Goal: Transaction & Acquisition: Book appointment/travel/reservation

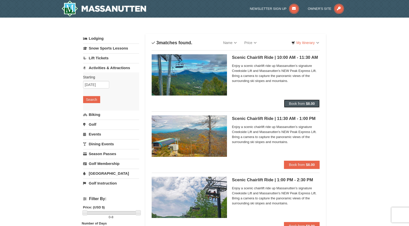
click at [302, 102] on span "Book from" at bounding box center [297, 103] width 16 height 4
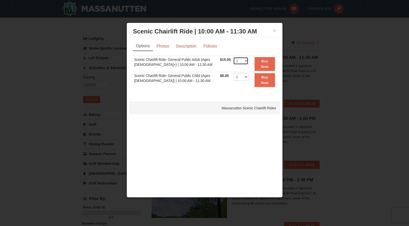
click at [244, 60] on select "1 2 3 4 5 6 7 8 9 10 11 12 13 14 15 16 17 18 19 20 21 22" at bounding box center [240, 61] width 15 height 8
select select "2"
click at [233, 57] on select "1 2 3 4 5 6 7 8 9 10 11 12 13 14 15 16 17 18 19 20 21 22" at bounding box center [240, 61] width 15 height 8
click at [263, 63] on strong "Buy Now" at bounding box center [265, 64] width 8 height 10
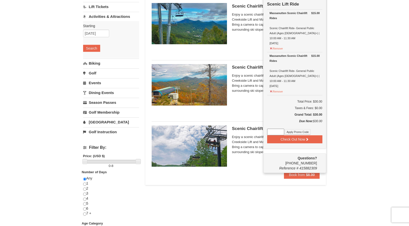
scroll to position [52, 0]
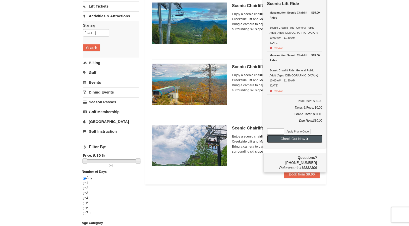
click at [294, 135] on button "Check Out Now" at bounding box center [294, 139] width 55 height 8
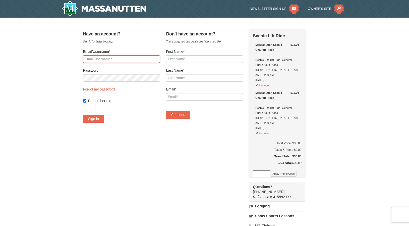
click at [135, 58] on input "Email/Username*" at bounding box center [121, 59] width 77 height 8
click at [193, 59] on input "First Name*" at bounding box center [204, 59] width 77 height 8
drag, startPoint x: 133, startPoint y: 59, endPoint x: 103, endPoint y: 55, distance: 29.9
click at [103, 54] on div "Email/Username* gmills1029@gmail.com" at bounding box center [121, 56] width 77 height 14
type input "g"
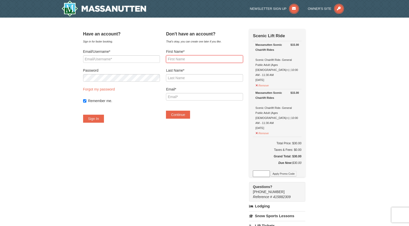
click at [189, 58] on input "First Name*" at bounding box center [204, 59] width 77 height 8
type input "Gina"
type input "Mills"
type input "gmills1029@gmail.com"
click at [185, 113] on button "Continue" at bounding box center [178, 114] width 24 height 8
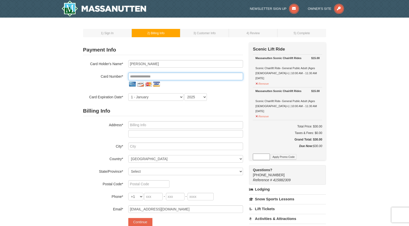
click at [157, 76] on input "tel" at bounding box center [185, 77] width 115 height 8
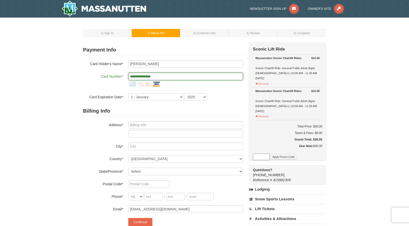
type input "**********"
click at [183, 95] on select "1 - January 2 - February 3 - March 4 - April 5 - May 6 - June 7 - July 8 - Augu…" at bounding box center [155, 97] width 55 height 8
select select "6"
click at [128, 93] on select "1 - January 2 - February 3 - March 4 - April 5 - May 6 - June 7 - July 8 - Augu…" at bounding box center [155, 97] width 55 height 8
click at [204, 95] on select "2025 2026 2027 2028 2029 2030 2031 2032 2033 2034" at bounding box center [195, 97] width 23 height 8
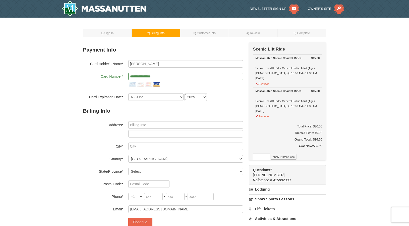
select select "2027"
click at [184, 93] on select "2025 2026 2027 2028 2029 2030 2031 2032 2033 2034" at bounding box center [195, 97] width 23 height 8
click at [151, 125] on input "text" at bounding box center [185, 125] width 115 height 8
type input "[STREET_ADDRESS]"
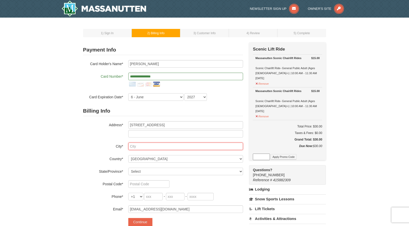
type input "Woodbridge"
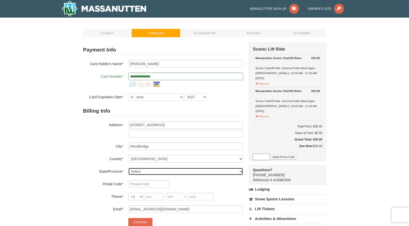
select select "VA"
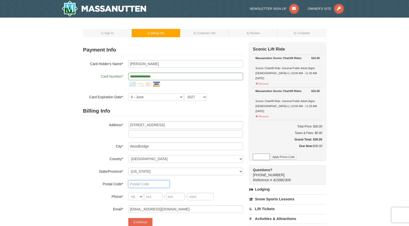
type input "22192"
type input "202"
type input "550"
type input "7267"
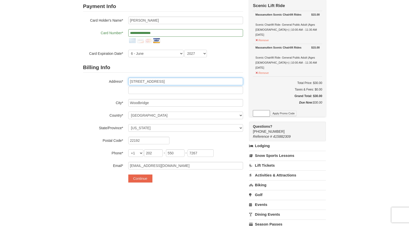
scroll to position [50, 0]
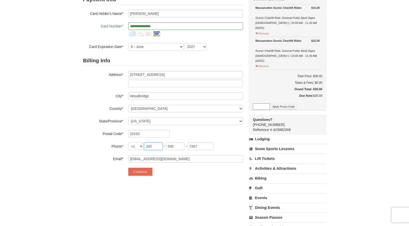
click at [152, 146] on input "202" at bounding box center [153, 146] width 19 height 8
type input "571"
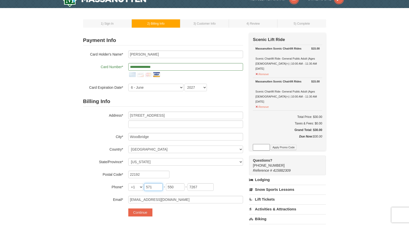
scroll to position [0, 0]
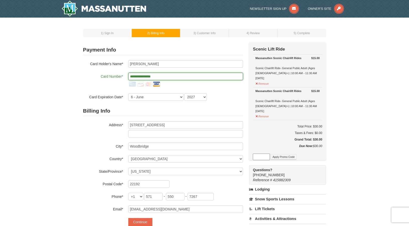
click at [166, 76] on input "**********" at bounding box center [185, 77] width 115 height 8
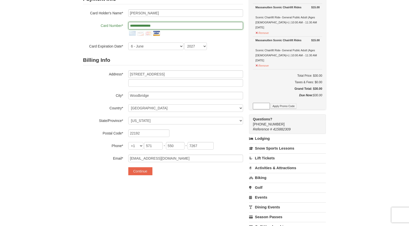
scroll to position [50, 0]
drag, startPoint x: 140, startPoint y: 171, endPoint x: 152, endPoint y: 195, distance: 27.1
click at [152, 195] on div "**********" at bounding box center [204, 124] width 243 height 264
click at [156, 146] on input "571" at bounding box center [153, 146] width 19 height 8
click at [177, 147] on input "550" at bounding box center [175, 146] width 19 height 8
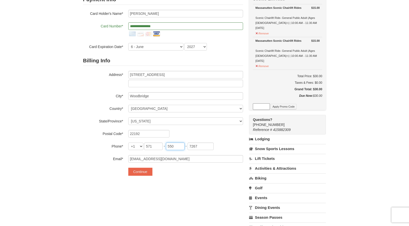
type input "220"
click at [198, 144] on input "7267" at bounding box center [200, 146] width 26 height 8
type input "6269"
click at [199, 183] on div "**********" at bounding box center [204, 124] width 243 height 264
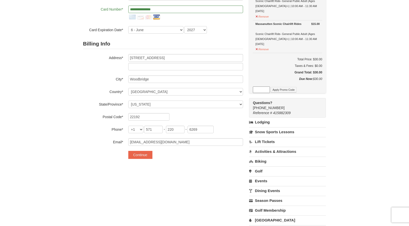
scroll to position [75, 0]
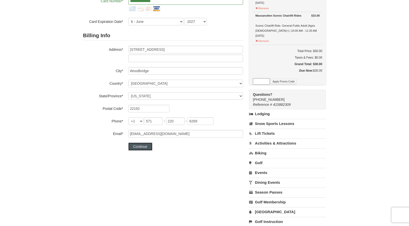
click at [141, 147] on button "Continue" at bounding box center [140, 146] width 24 height 8
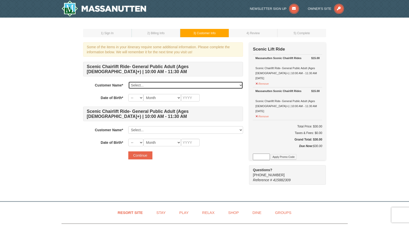
click at [159, 83] on select "Select... Gina Mills Add New..." at bounding box center [185, 85] width 115 height 8
select select "28229269"
click at [128, 81] on select "Select... Gina Mills Add New..." at bounding box center [185, 85] width 115 height 8
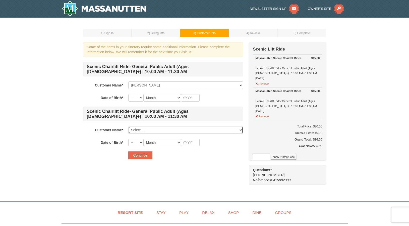
click at [150, 129] on select "Select... Gina Mills Add New..." at bounding box center [185, 130] width 115 height 8
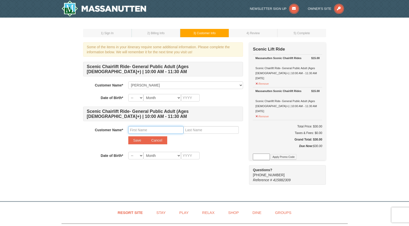
drag, startPoint x: 153, startPoint y: 132, endPoint x: 158, endPoint y: 130, distance: 5.6
click at [153, 132] on input "text" at bounding box center [155, 130] width 55 height 8
type input "MiYang"
type input "[PERSON_NAME]"
click at [141, 98] on select "-- 01 02 03 04 05 06 07 08 09 10 11 12 13 14 15 16 17 18 19 20 21 22 23 24 25 2…" at bounding box center [135, 98] width 15 height 8
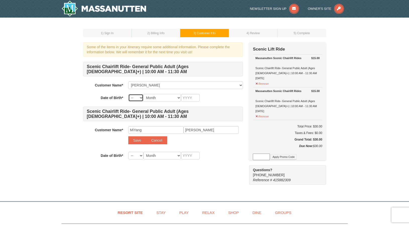
select select "02"
click at [128, 94] on select "-- 01 02 03 04 05 06 07 08 09 10 11 12 13 14 15 16 17 18 19 20 21 22 23 24 25 2…" at bounding box center [135, 98] width 15 height 8
click at [178, 98] on select "Month January February March April May June July August September October Novem…" at bounding box center [162, 98] width 38 height 8
select select "06"
click at [143, 94] on select "Month January February March April May June July August September October Novem…" at bounding box center [162, 98] width 38 height 8
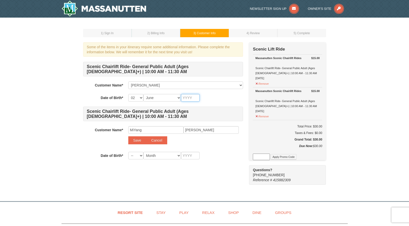
click at [193, 97] on input "text" at bounding box center [190, 98] width 19 height 8
type input "1963"
select select "14"
select select "01"
type input "1969"
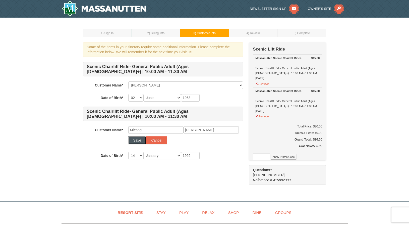
click at [137, 142] on button "Save" at bounding box center [137, 140] width 18 height 8
select select
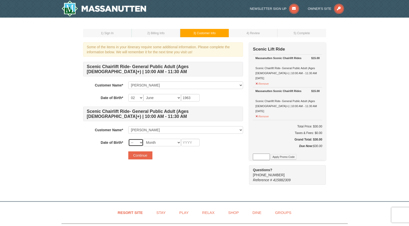
click at [141, 142] on select "-- 01 02 03 04 05 06 07 08 09 10 11 12 13 14 15 16 17 18 19 20 21 22 23 24 25 2…" at bounding box center [135, 143] width 15 height 8
select select "14"
click at [128, 139] on select "-- 01 02 03 04 05 06 07 08 09 10 11 12 13 14 15 16 17 18 19 20 21 22 23 24 25 2…" at bounding box center [135, 143] width 15 height 8
click at [178, 143] on select "Month January February March April May June July August September October Novem…" at bounding box center [162, 143] width 38 height 8
select select "01"
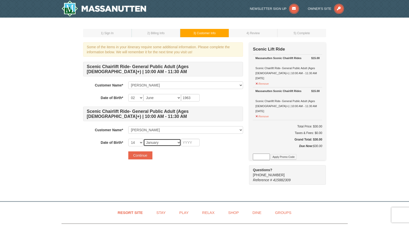
click at [143, 139] on select "Month January February March April May June July August September October Novem…" at bounding box center [162, 143] width 38 height 8
click at [189, 140] on input "text" at bounding box center [190, 143] width 19 height 8
type input "1969"
type button "continue"
click at [140, 155] on button "Continue" at bounding box center [140, 155] width 24 height 8
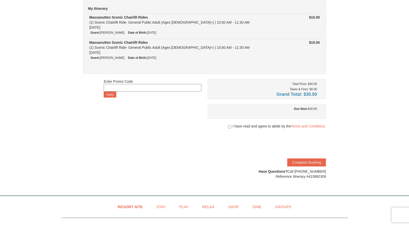
scroll to position [50, 0]
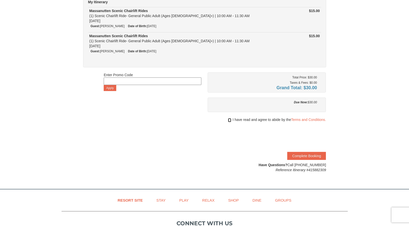
click at [228, 120] on input "checkbox" at bounding box center [229, 120] width 3 height 4
checkbox input "true"
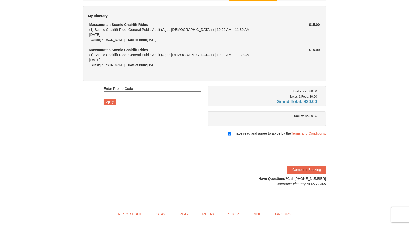
scroll to position [0, 0]
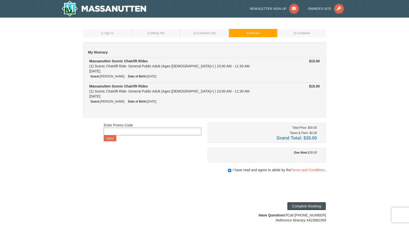
click at [306, 206] on button "Complete Booking" at bounding box center [306, 206] width 39 height 8
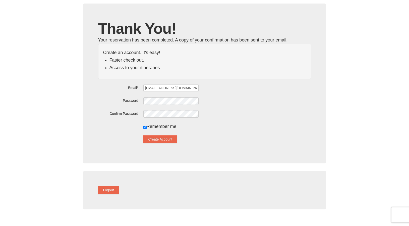
scroll to position [25, 0]
click at [160, 139] on button "Create Account" at bounding box center [160, 139] width 34 height 8
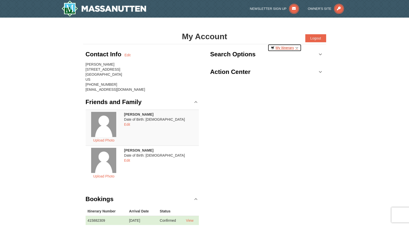
click at [295, 48] on link "My Itinerary" at bounding box center [285, 48] width 34 height 8
click at [316, 37] on button "Logout" at bounding box center [315, 38] width 21 height 8
